Goal: Transaction & Acquisition: Purchase product/service

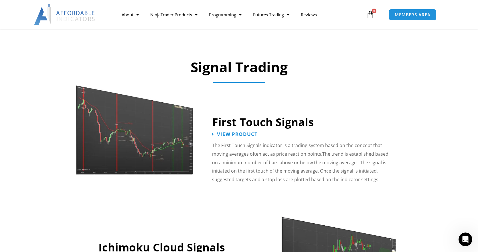
scroll to position [859, 0]
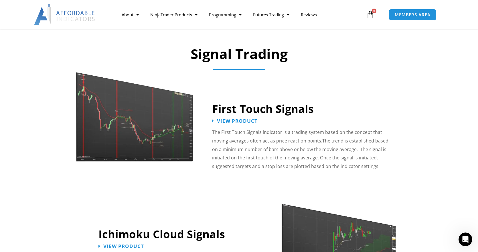
click at [166, 131] on img at bounding box center [135, 110] width 118 height 101
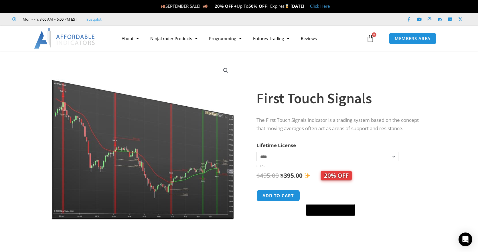
click at [153, 138] on img at bounding box center [143, 140] width 184 height 158
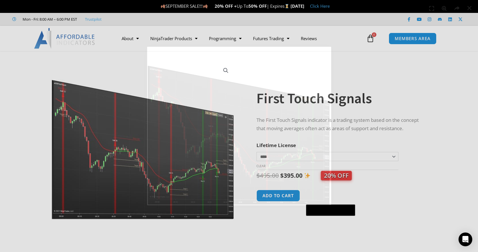
click at [153, 138] on div "1 / 1" at bounding box center [239, 126] width 438 height 212
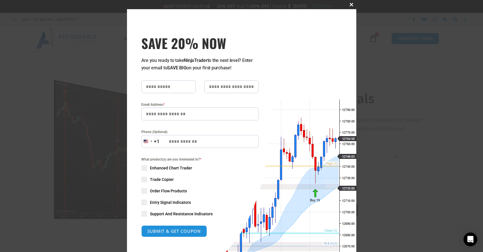
click at [349, 5] on span at bounding box center [351, 4] width 9 height 3
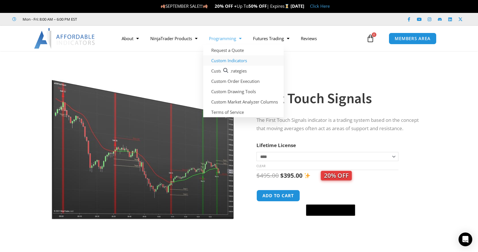
click at [228, 61] on link "Custom Indicators" at bounding box center [243, 60] width 80 height 10
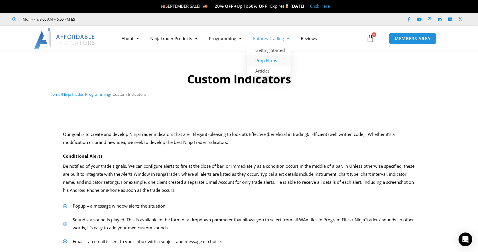
click at [269, 60] on link "Prop Firms" at bounding box center [268, 60] width 43 height 10
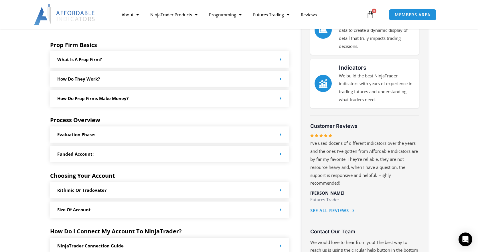
scroll to position [229, 0]
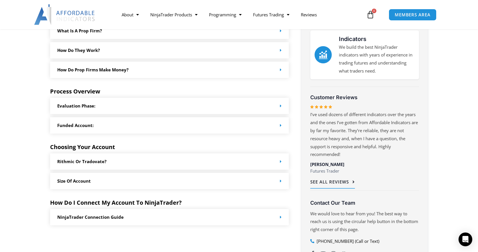
click at [343, 182] on span "See All Reviews" at bounding box center [329, 182] width 39 height 4
click at [447, 64] on section "Prop firms, or proprietary trading firms, provide traders with capital to trade…" at bounding box center [239, 98] width 478 height 408
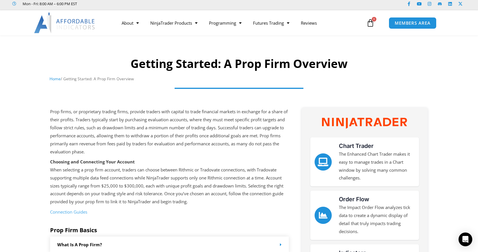
scroll to position [0, 0]
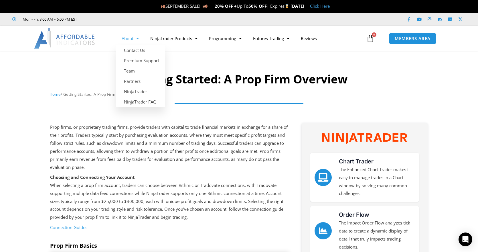
click at [130, 38] on link "About" at bounding box center [130, 38] width 29 height 13
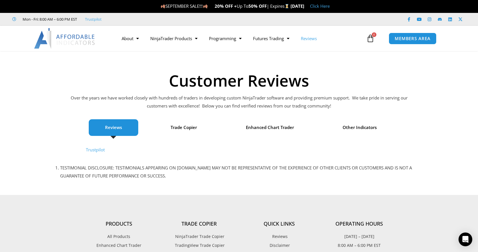
click at [113, 127] on span "Reviews" at bounding box center [113, 127] width 17 height 8
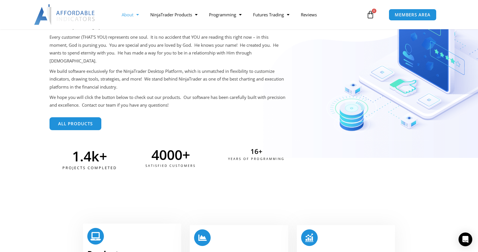
scroll to position [172, 0]
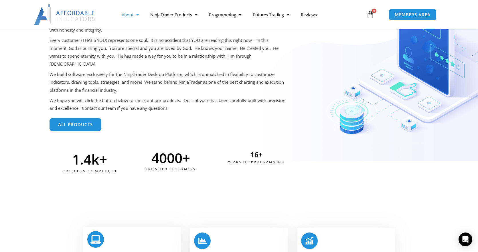
click at [85, 123] on span "All Products" at bounding box center [75, 125] width 35 height 4
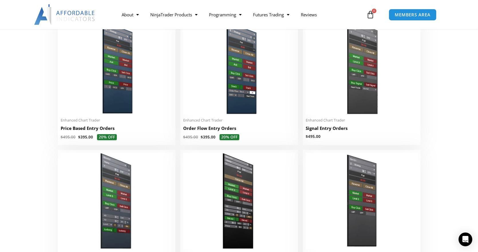
scroll to position [544, 0]
click at [357, 84] on img at bounding box center [362, 66] width 112 height 96
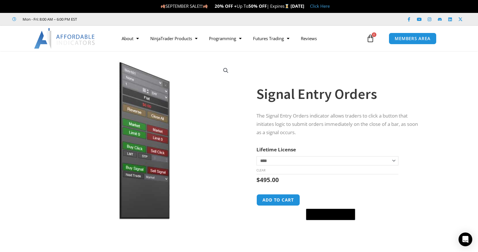
click at [139, 146] on img at bounding box center [143, 140] width 184 height 158
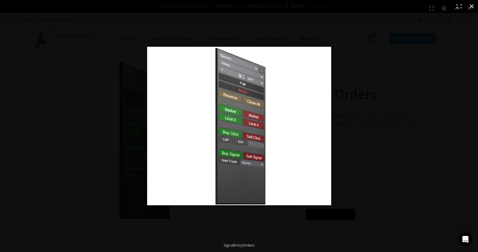
click at [473, 7] on button "Close (Esc)" at bounding box center [472, 6] width 13 height 13
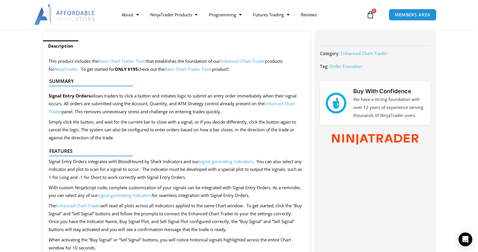
scroll to position [229, 0]
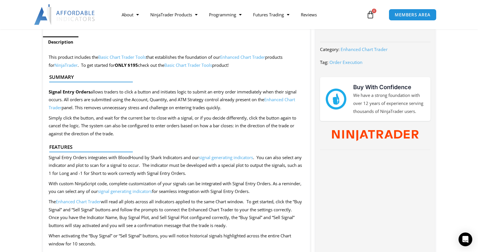
click at [151, 157] on div at bounding box center [174, 154] width 250 height 8
click at [152, 157] on div at bounding box center [174, 154] width 250 height 8
drag, startPoint x: 152, startPoint y: 157, endPoint x: 175, endPoint y: 158, distance: 22.9
click at [174, 158] on div at bounding box center [174, 156] width 250 height 13
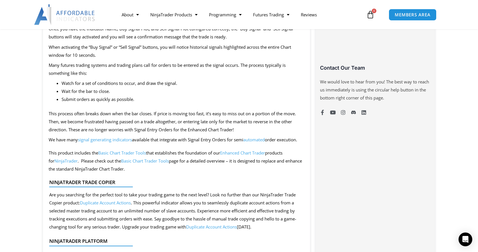
scroll to position [430, 0]
